Goal: Find specific page/section: Find specific page/section

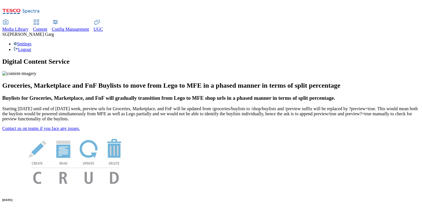
click at [47, 27] on span "Content" at bounding box center [40, 29] width 14 height 5
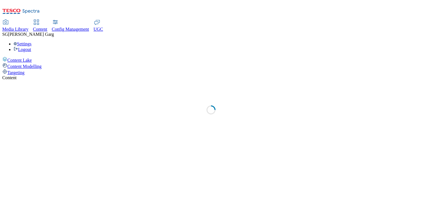
select select "group-comms"
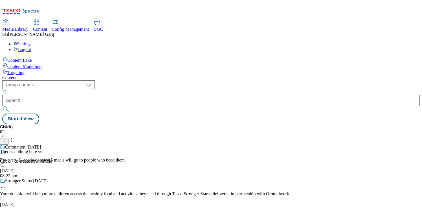
click at [43, 69] on div "Targeting" at bounding box center [210, 72] width 417 height 6
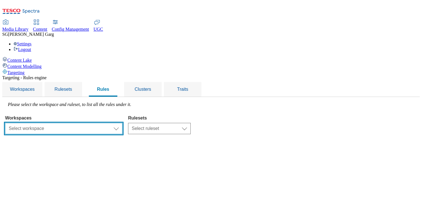
click at [122, 123] on select "Select workspace Test 13_sanity_august test 20th march Test_Sanity_28th_July Co…" at bounding box center [63, 128] width 117 height 11
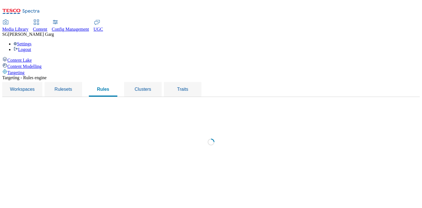
select select "f510054f-adaa-4692-b570-80fa3897127a"
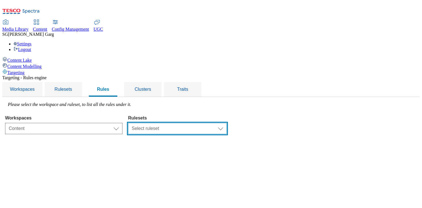
click at [227, 123] on select "Select ruleset CZ SK HU IE ROI TEST UK clubcard-roi clubcard-website customer-e…" at bounding box center [177, 128] width 99 height 11
click at [406, 41] on div "Settings Logout" at bounding box center [210, 46] width 417 height 11
click at [32, 41] on link "Settings" at bounding box center [23, 43] width 18 height 5
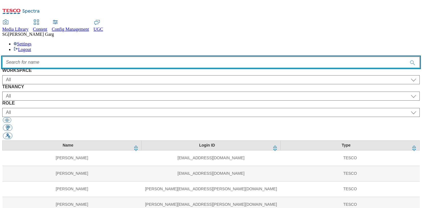
click at [154, 57] on input "Accessible label text" at bounding box center [210, 62] width 417 height 11
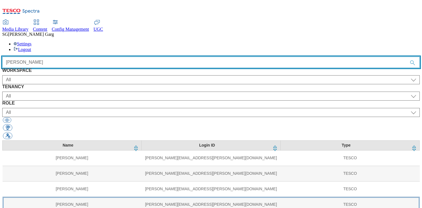
type input "david"
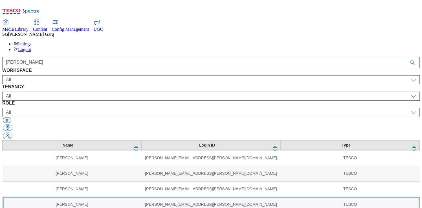
click at [89, 197] on td "David Holloway" at bounding box center [72, 204] width 139 height 15
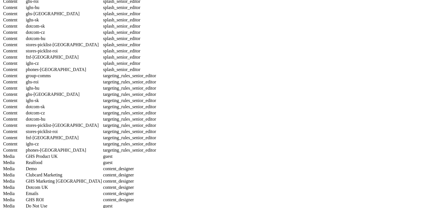
scroll to position [565, 0]
